Goal: Task Accomplishment & Management: Manage account settings

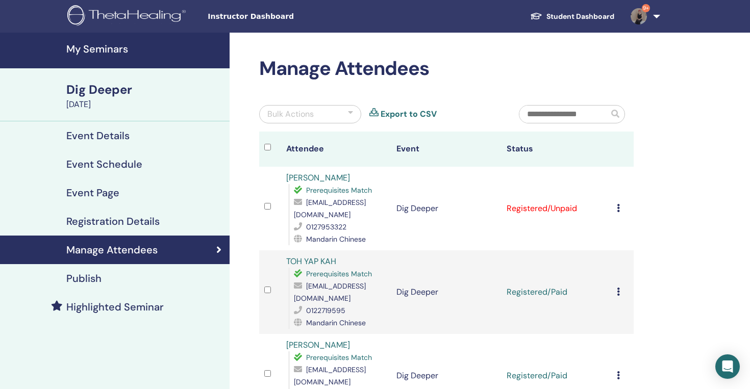
click at [620, 210] on div "Cancel Registration Do not auto-certify Mark as Paid Mark as Unpaid Mark as Abs…" at bounding box center [623, 209] width 12 height 12
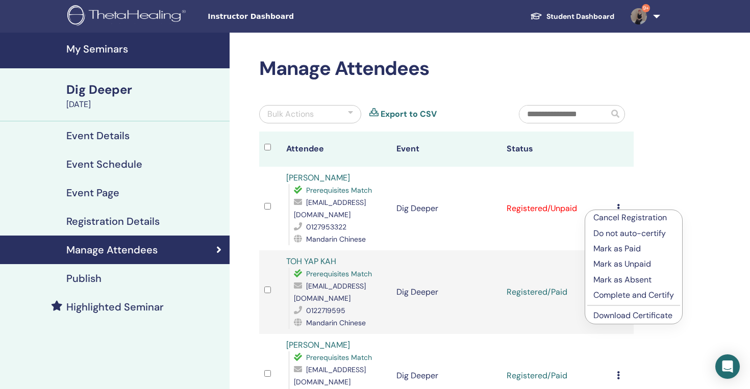
click at [627, 252] on p "Mark as Paid" at bounding box center [634, 249] width 81 height 12
